Goal: Obtain resource: Download file/media

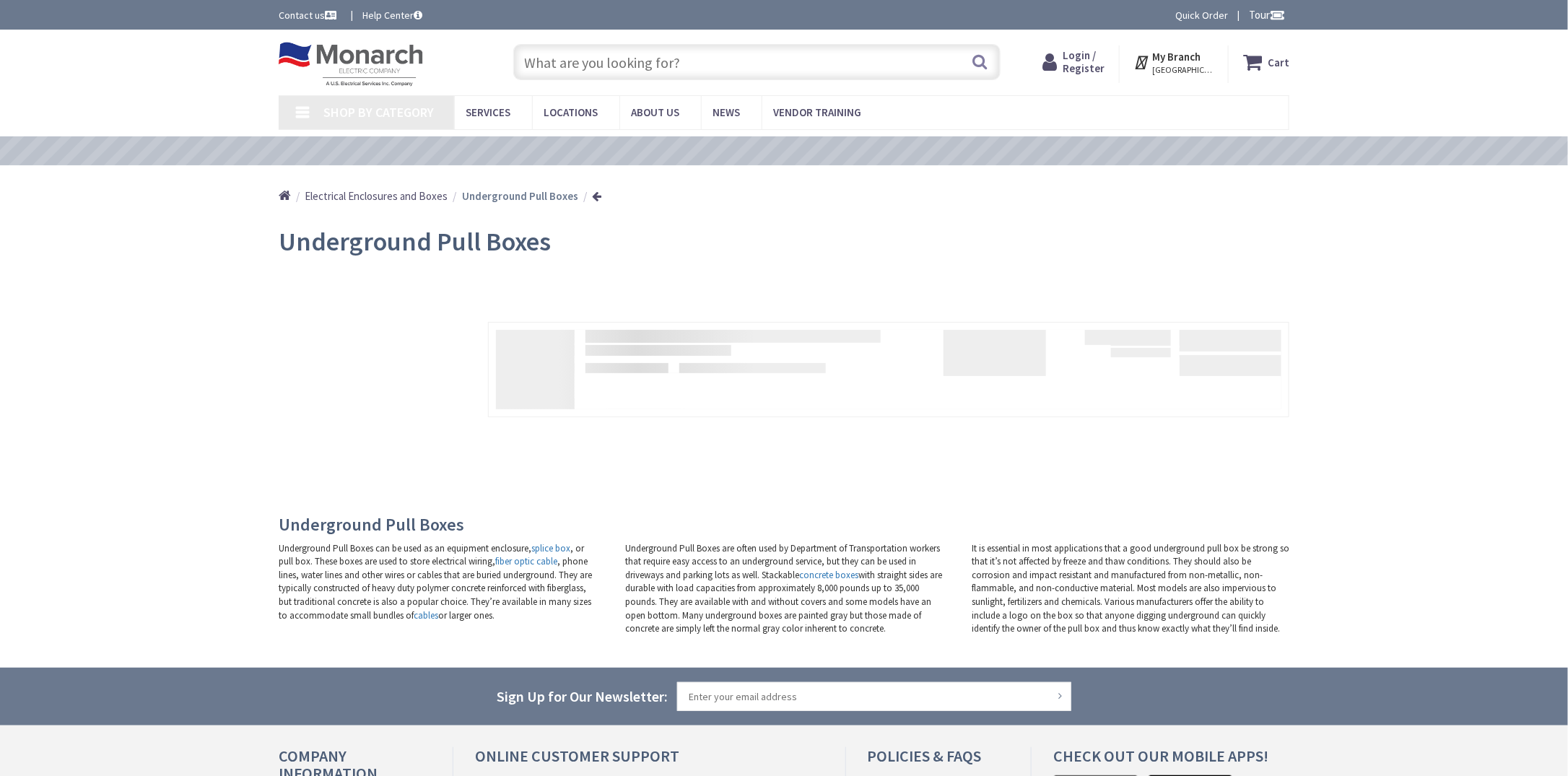
type input "[GEOGRAPHIC_DATA][PERSON_NAME], [GEOGRAPHIC_DATA]"
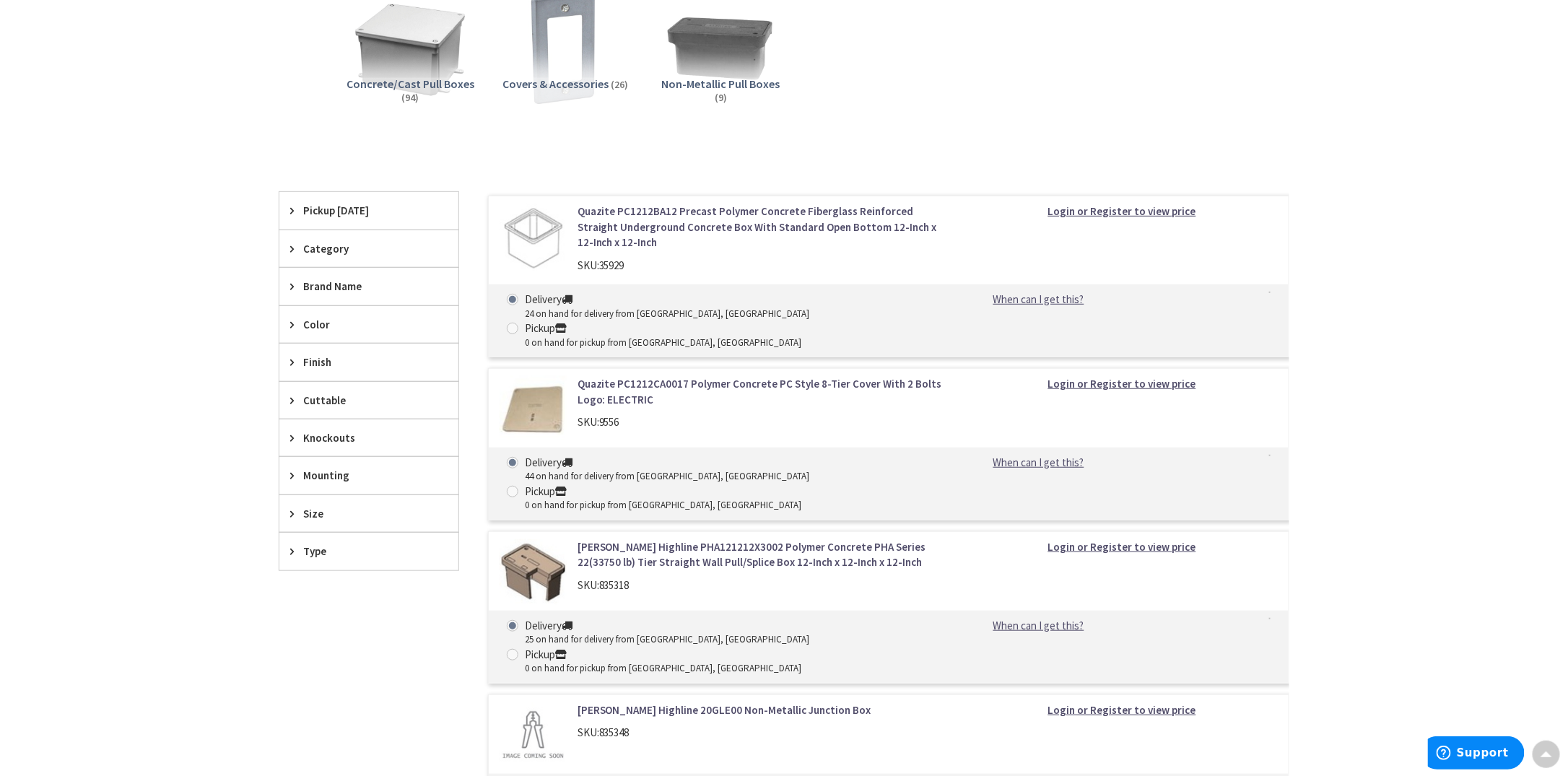
scroll to position [144, 0]
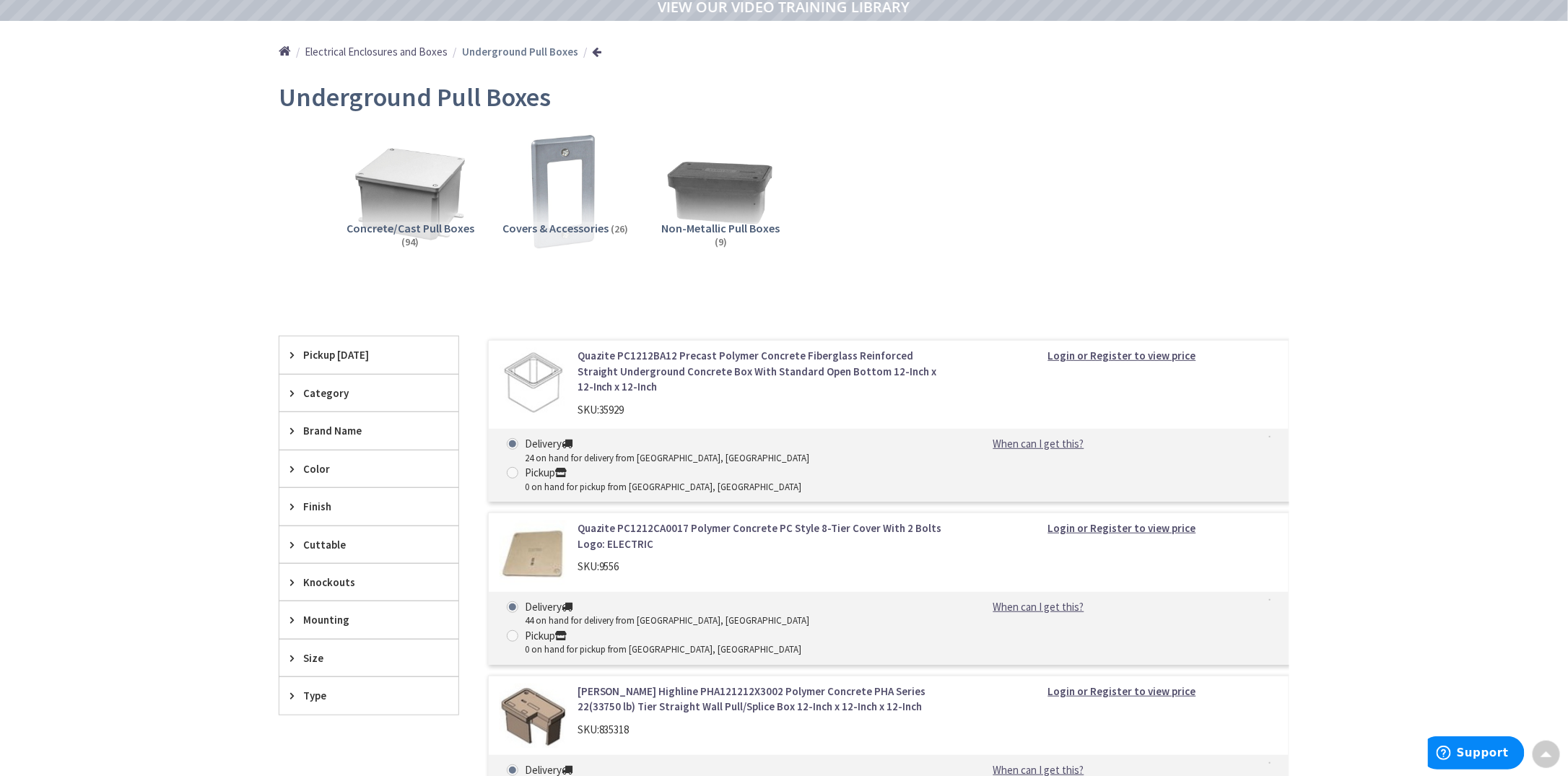
click at [654, 683] on link "[PERSON_NAME] Highline PHA121212X3002 Polymer Concrete PHA Series 22(33750 lb) …" at bounding box center [761, 698] width 367 height 31
click at [821, 683] on link "[PERSON_NAME] Highline PHA121212X3002 Polymer Concrete PHA Series 22(33750 lb) …" at bounding box center [761, 698] width 367 height 31
click at [540, 683] on img at bounding box center [533, 716] width 67 height 67
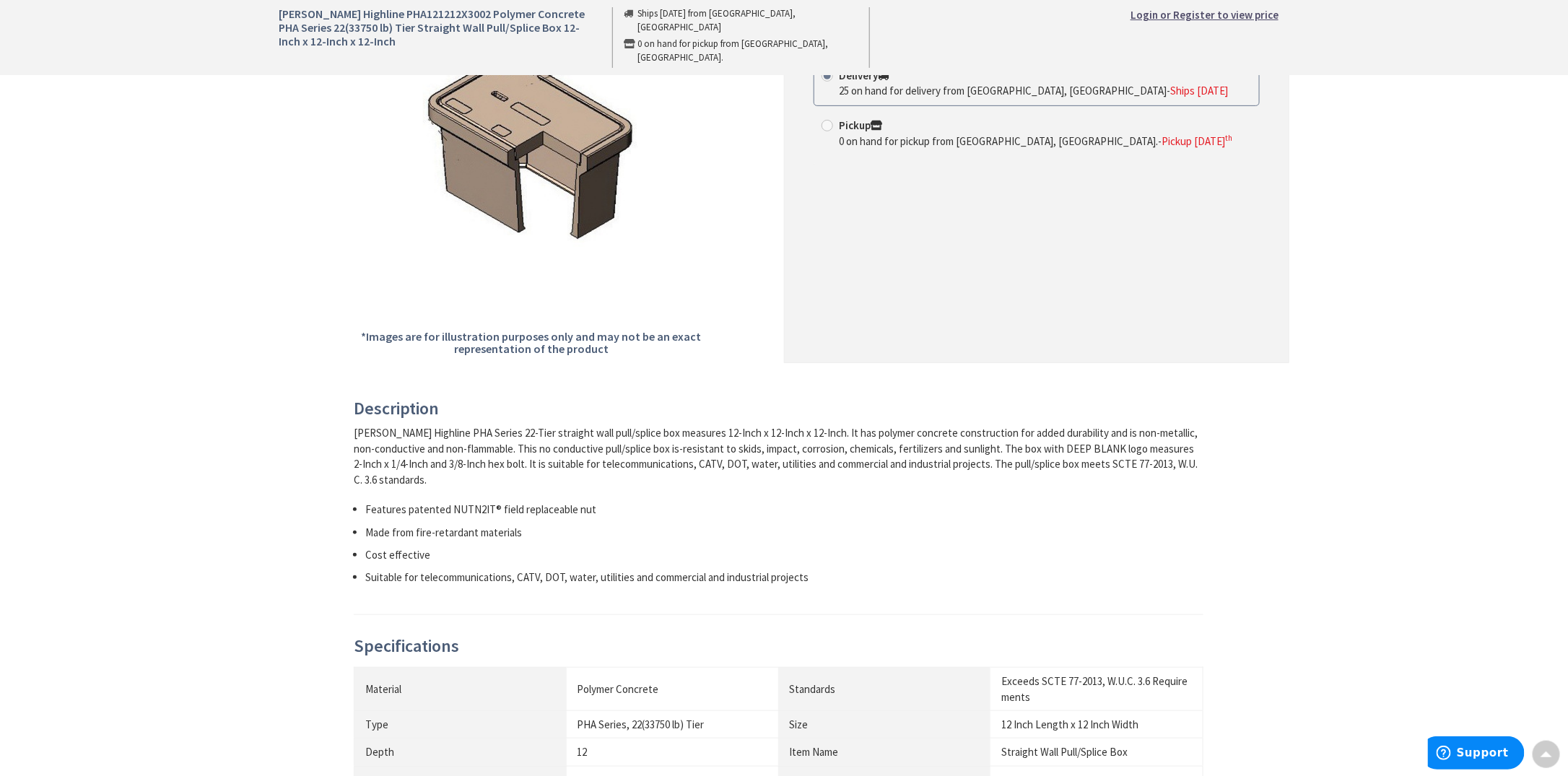
scroll to position [650, 0]
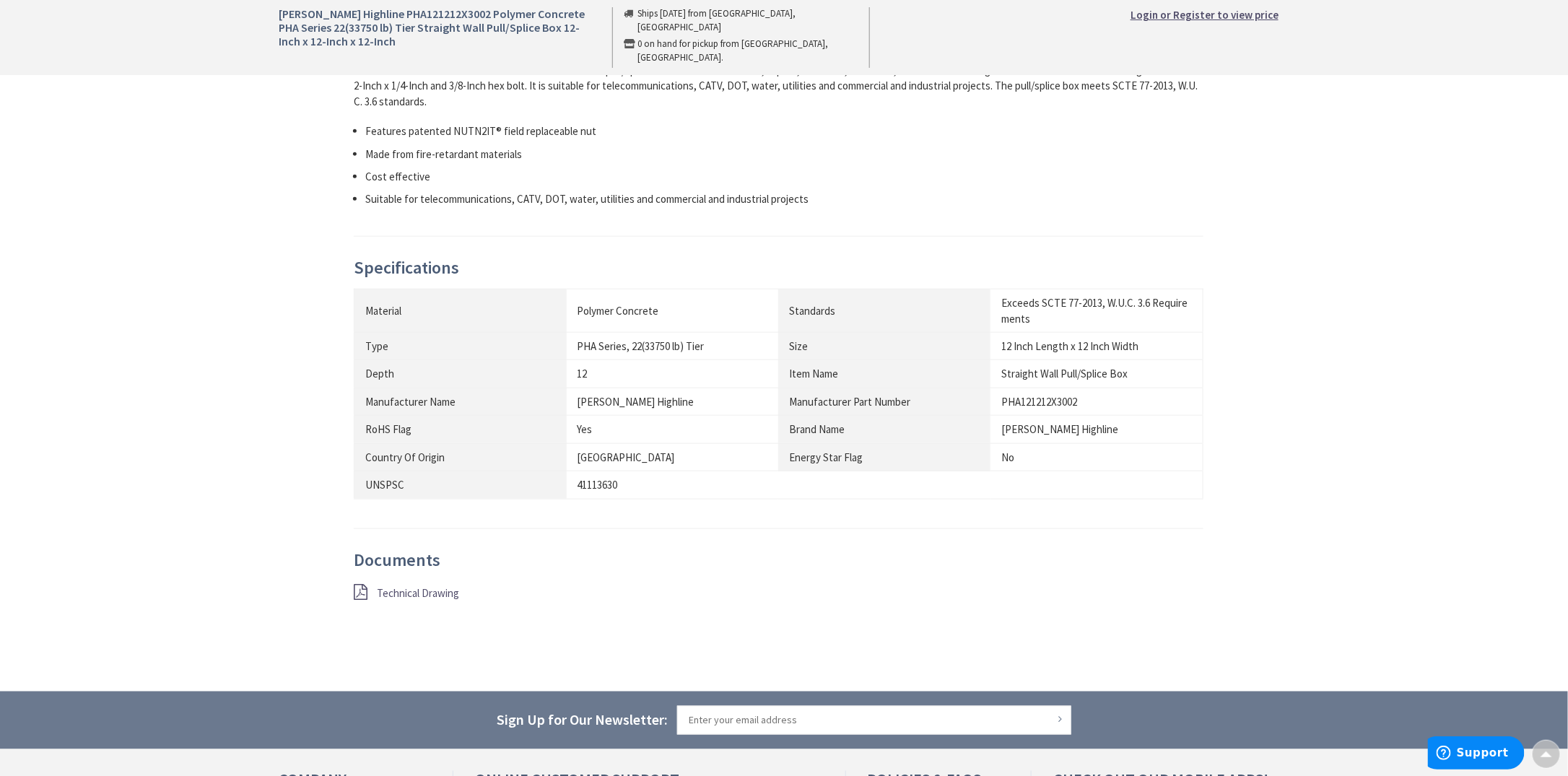
click at [422, 588] on span "Technical Drawing" at bounding box center [417, 592] width 82 height 14
